Goal: Find specific page/section: Find specific page/section

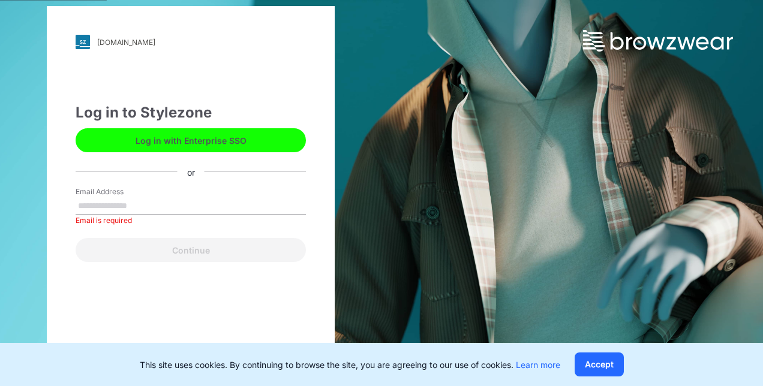
click at [96, 206] on input "Email Address" at bounding box center [191, 206] width 230 height 18
type input "**********"
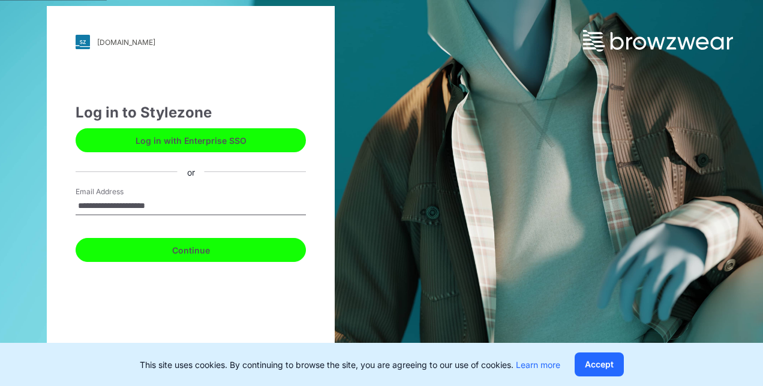
click at [199, 251] on button "Continue" at bounding box center [191, 250] width 230 height 24
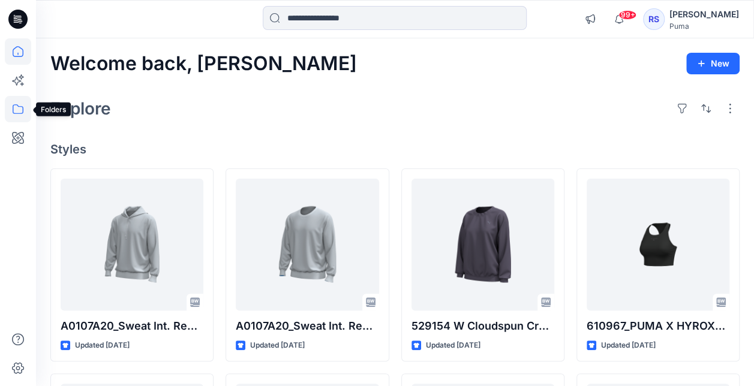
click at [17, 113] on icon at bounding box center [18, 109] width 11 height 10
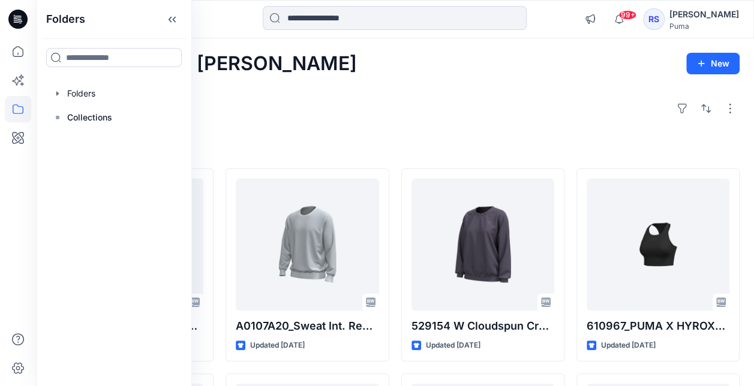
click at [16, 110] on icon at bounding box center [18, 109] width 26 height 26
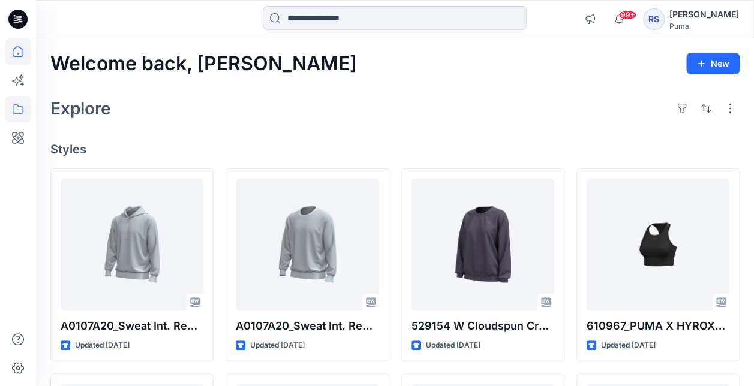
click at [16, 110] on icon at bounding box center [18, 109] width 26 height 26
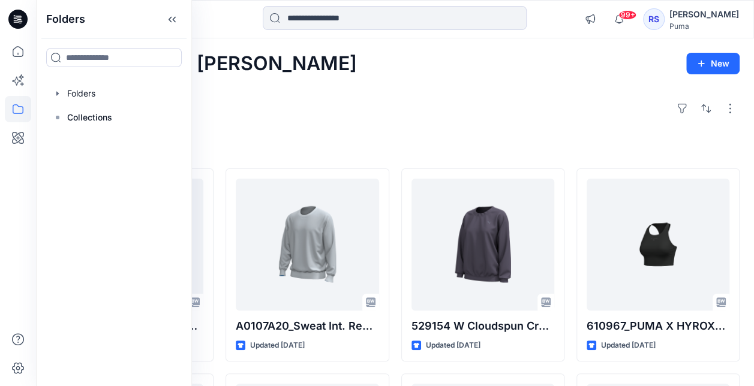
click at [16, 109] on icon at bounding box center [18, 109] width 26 height 26
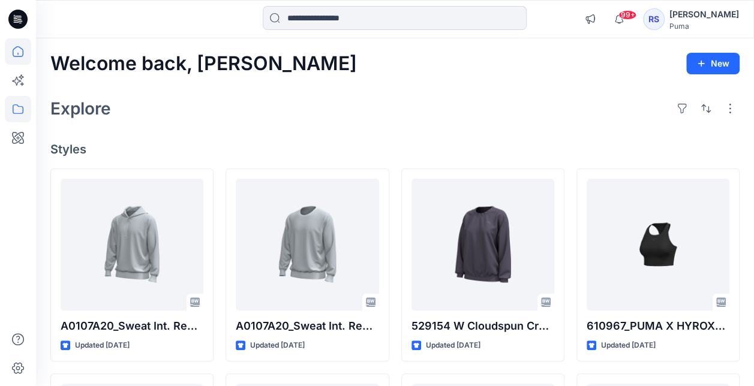
click at [18, 108] on icon at bounding box center [18, 109] width 26 height 26
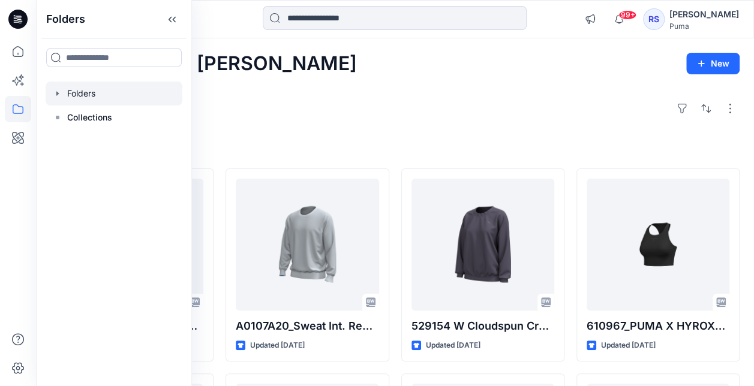
click at [86, 94] on div at bounding box center [114, 94] width 137 height 24
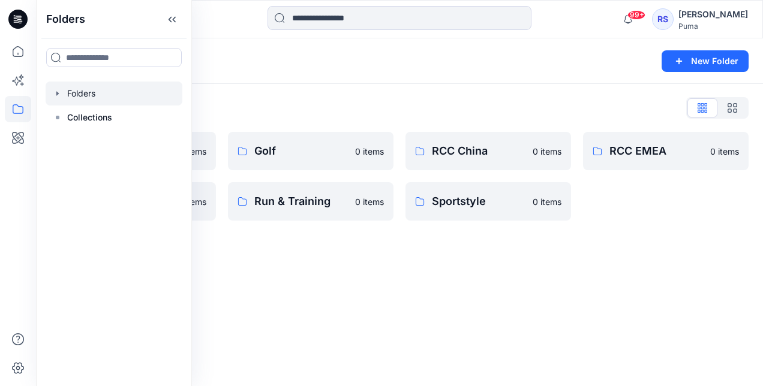
click at [461, 295] on div "Folders New Folder Folders List Basic Blocks 0 items RCC India 0 items Golf 0 i…" at bounding box center [399, 212] width 727 height 348
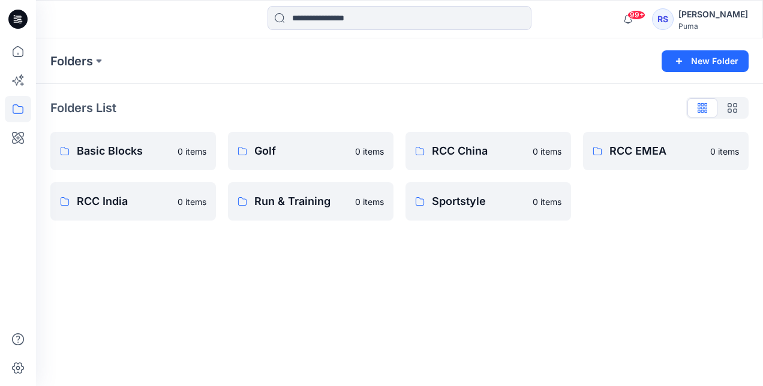
click at [518, 294] on div "Folders New Folder Folders List Basic Blocks 0 items RCC India 0 items Golf 0 i…" at bounding box center [399, 212] width 727 height 348
click at [631, 147] on p "RCC EMEA" at bounding box center [657, 151] width 94 height 17
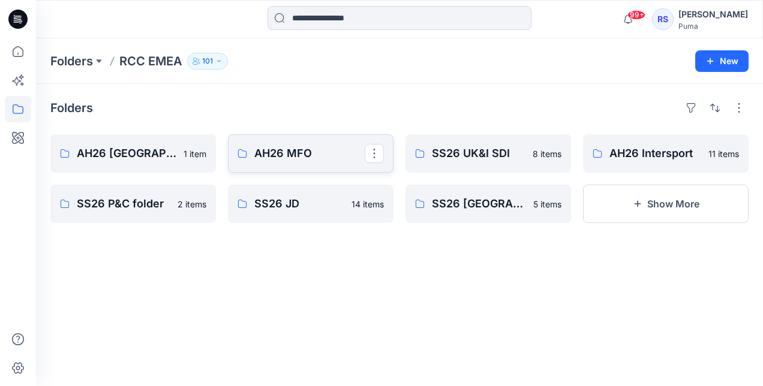
click at [285, 151] on p "AH26 MFO" at bounding box center [309, 153] width 110 height 17
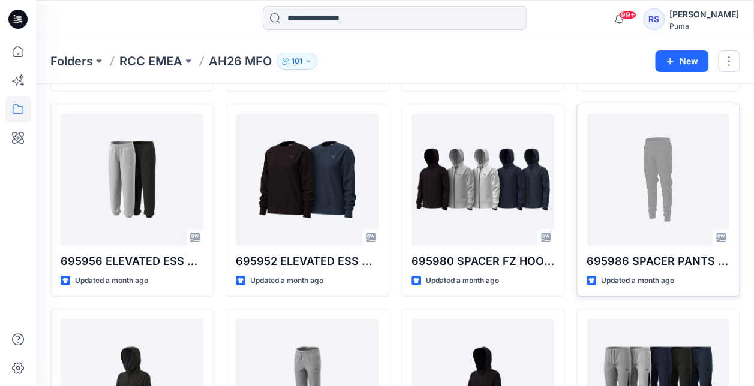
scroll to position [1887, 0]
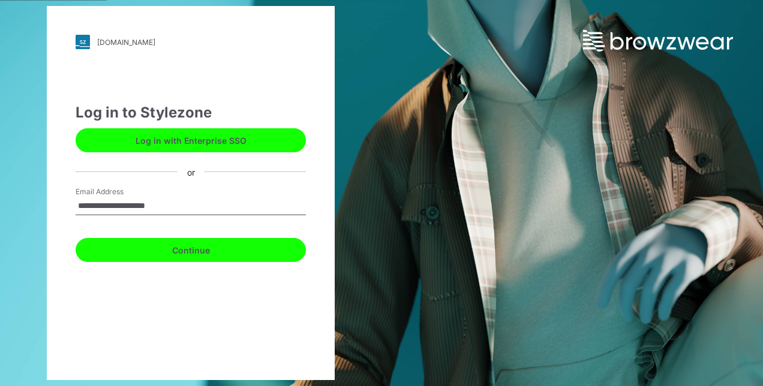
click at [168, 251] on button "Continue" at bounding box center [191, 250] width 230 height 24
